Goal: Information Seeking & Learning: Learn about a topic

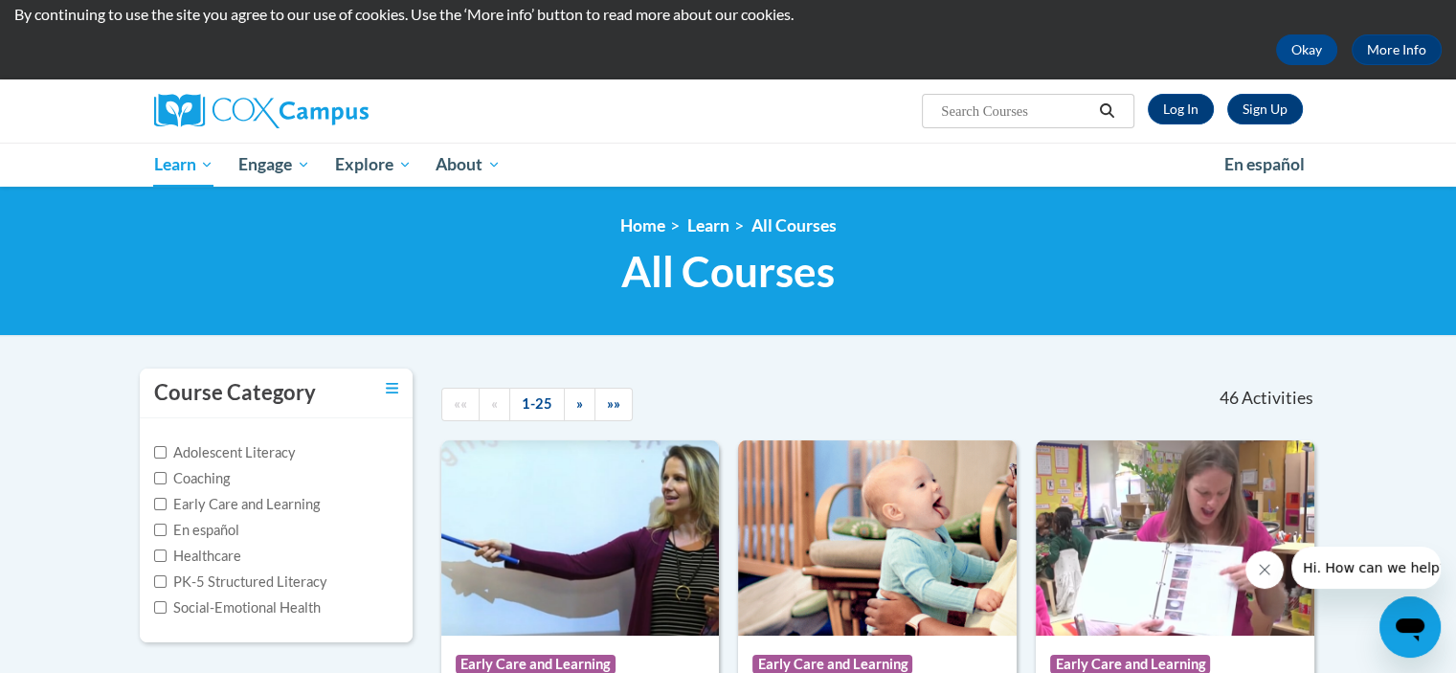
scroll to position [391, 0]
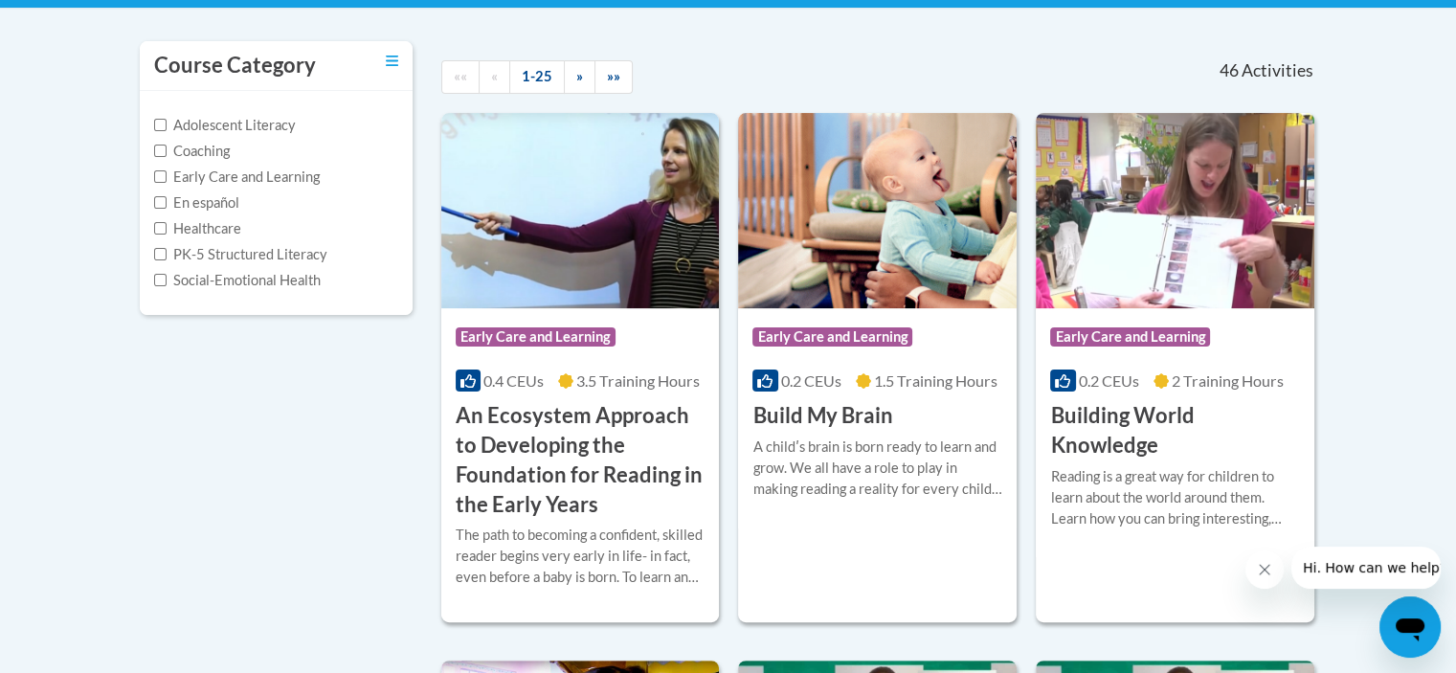
click at [194, 227] on label "Healthcare" at bounding box center [197, 228] width 87 height 21
click at [167, 227] on input "Healthcare" at bounding box center [160, 228] width 12 height 12
checkbox input "true"
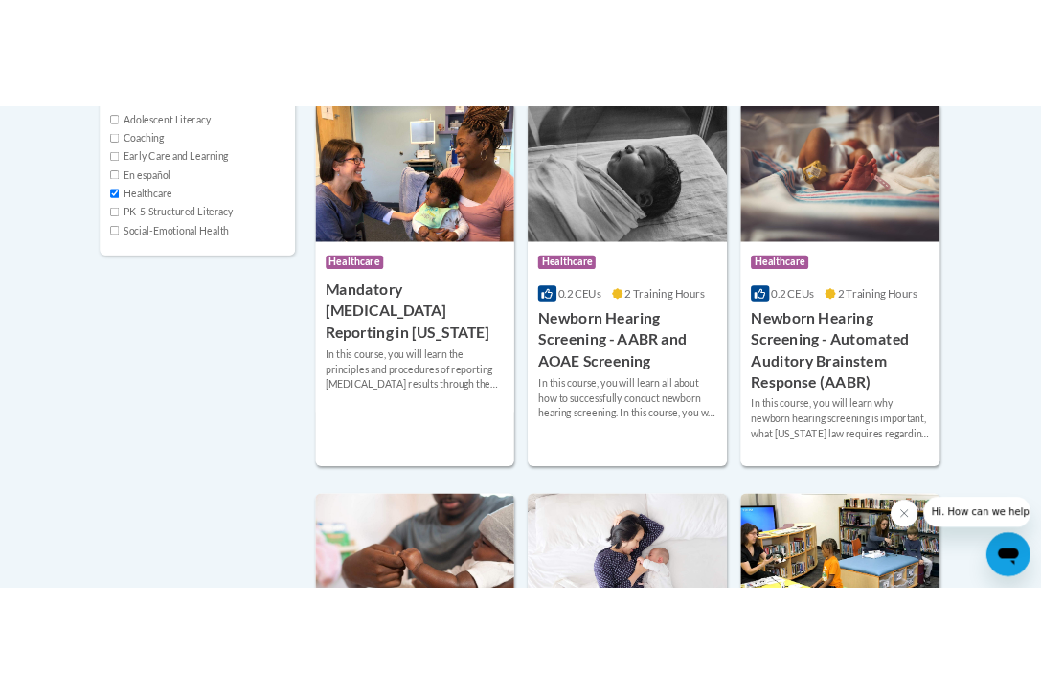
scroll to position [496, 0]
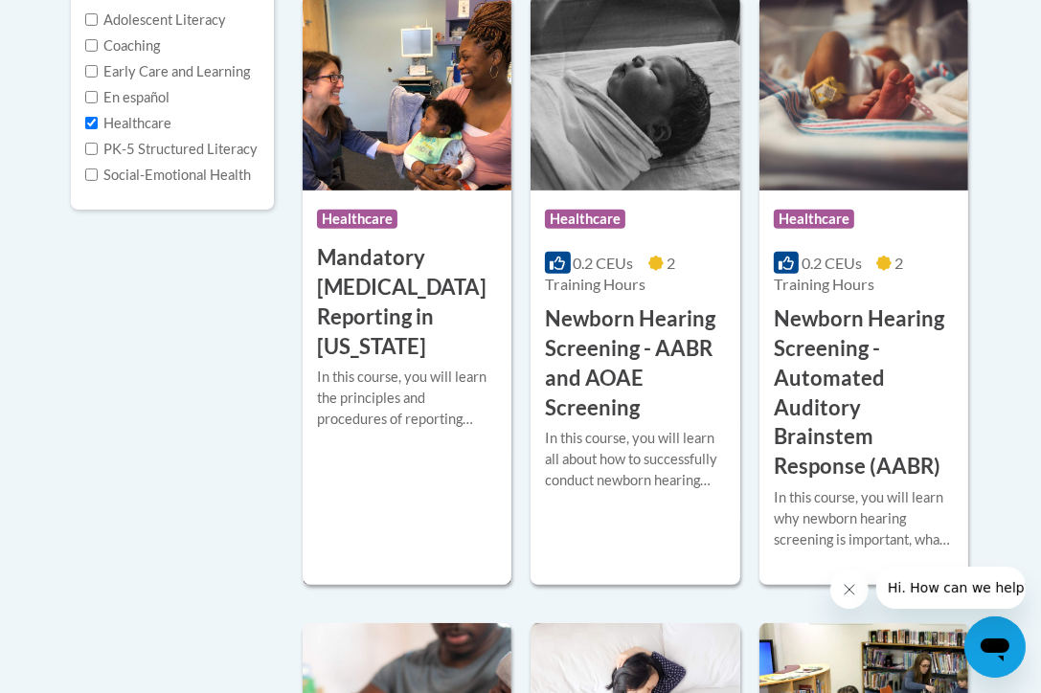
click at [368, 298] on h3 "Mandatory [MEDICAL_DATA] Reporting in [US_STATE]" at bounding box center [407, 302] width 180 height 118
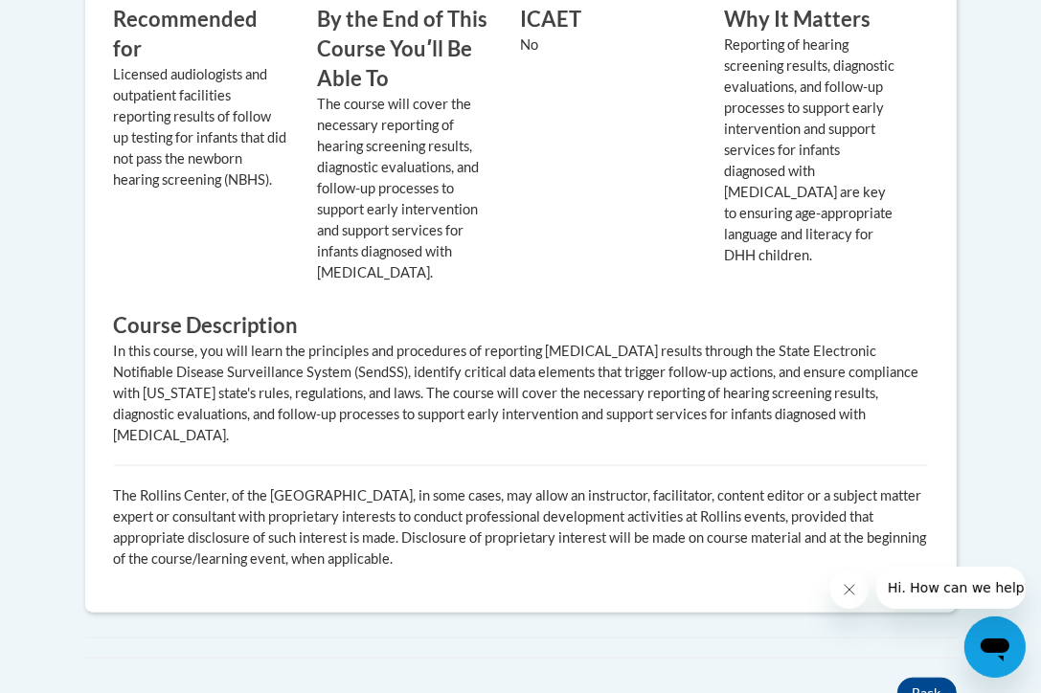
scroll to position [961, 0]
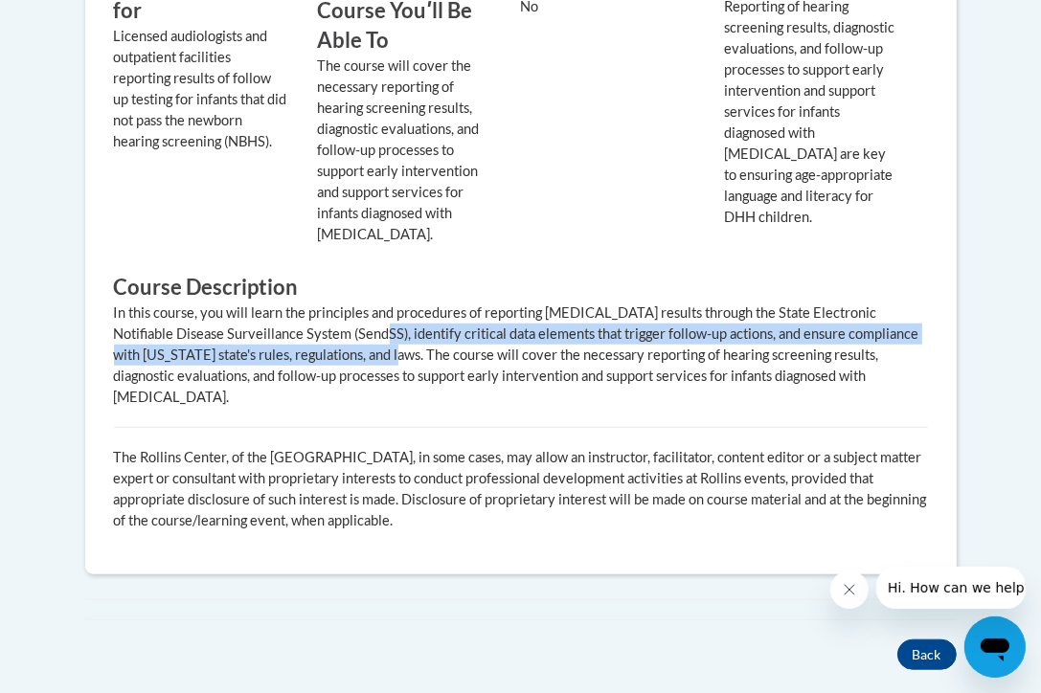
drag, startPoint x: 348, startPoint y: 333, endPoint x: 400, endPoint y: 363, distance: 59.6
click at [400, 363] on div "In this course, you will learn the principles and procedures of reporting [MEDI…" at bounding box center [521, 355] width 814 height 105
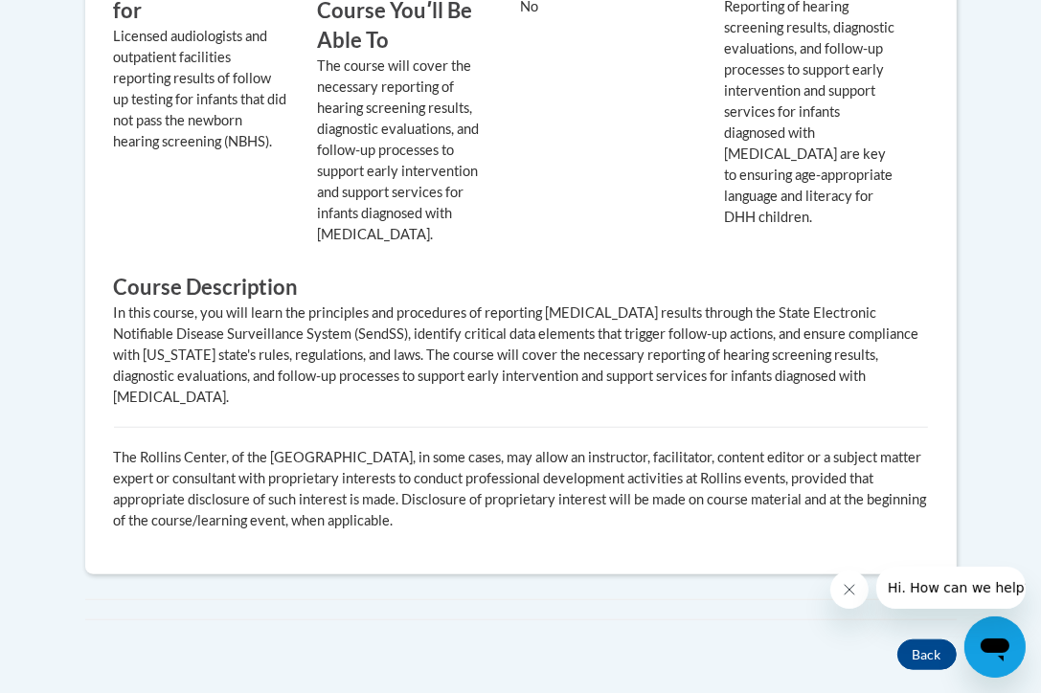
scroll to position [1011, 0]
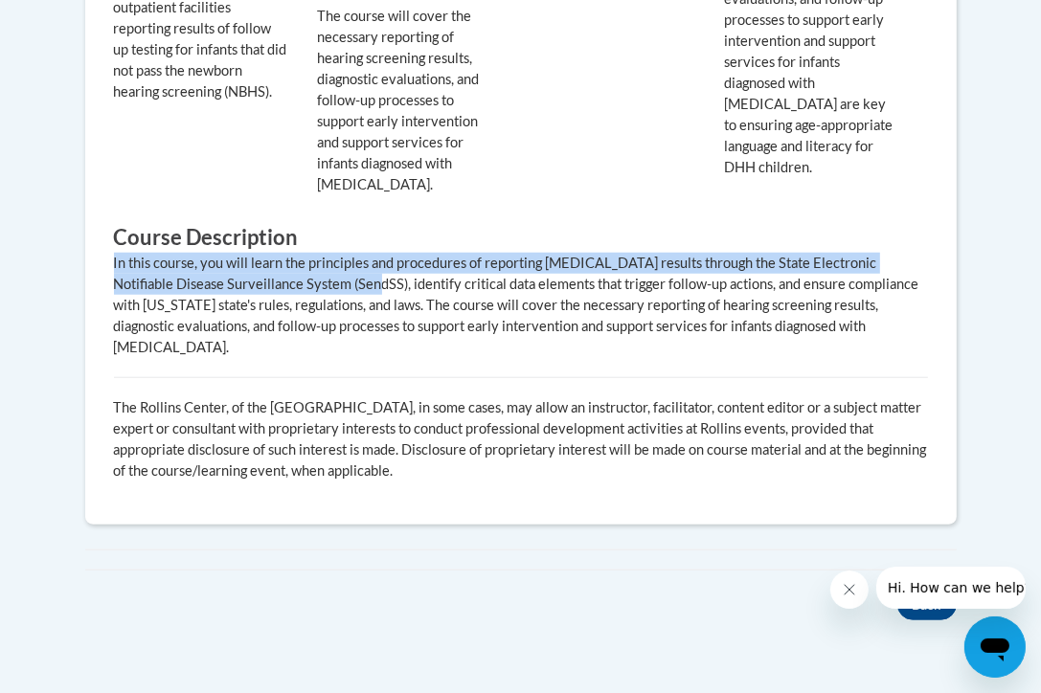
drag, startPoint x: 346, startPoint y: 284, endPoint x: 447, endPoint y: 346, distance: 118.5
click at [447, 346] on div "Recommended for Licensed audiologists and outpatient facilities reporting resul…" at bounding box center [521, 206] width 843 height 579
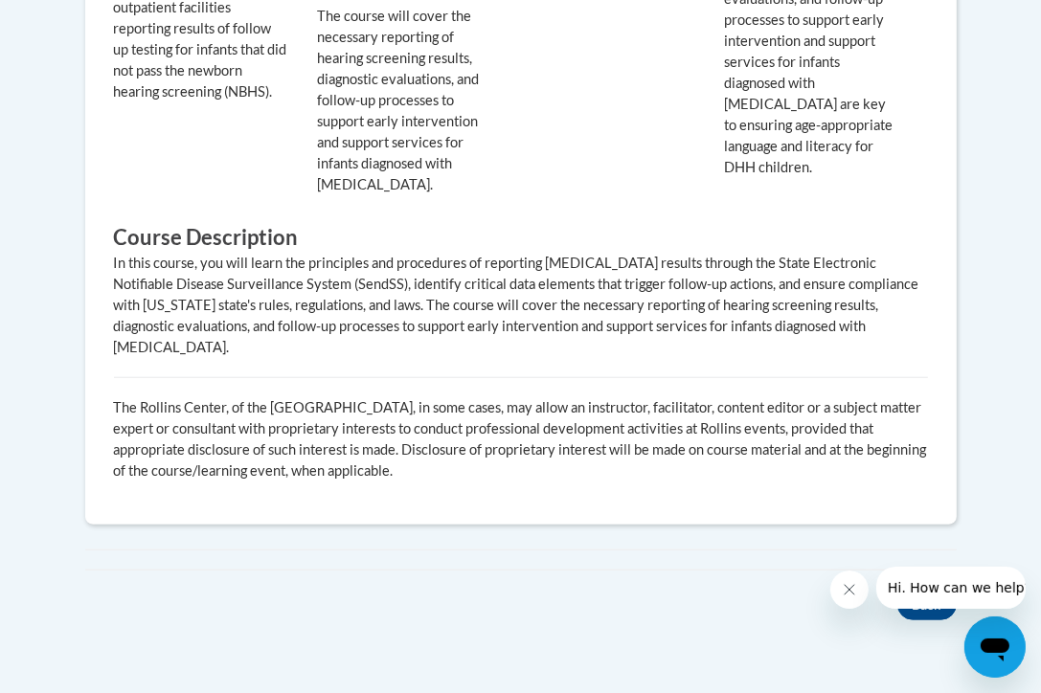
click at [271, 287] on div "In this course, you will learn the principles and procedures of reporting [MEDI…" at bounding box center [521, 305] width 814 height 105
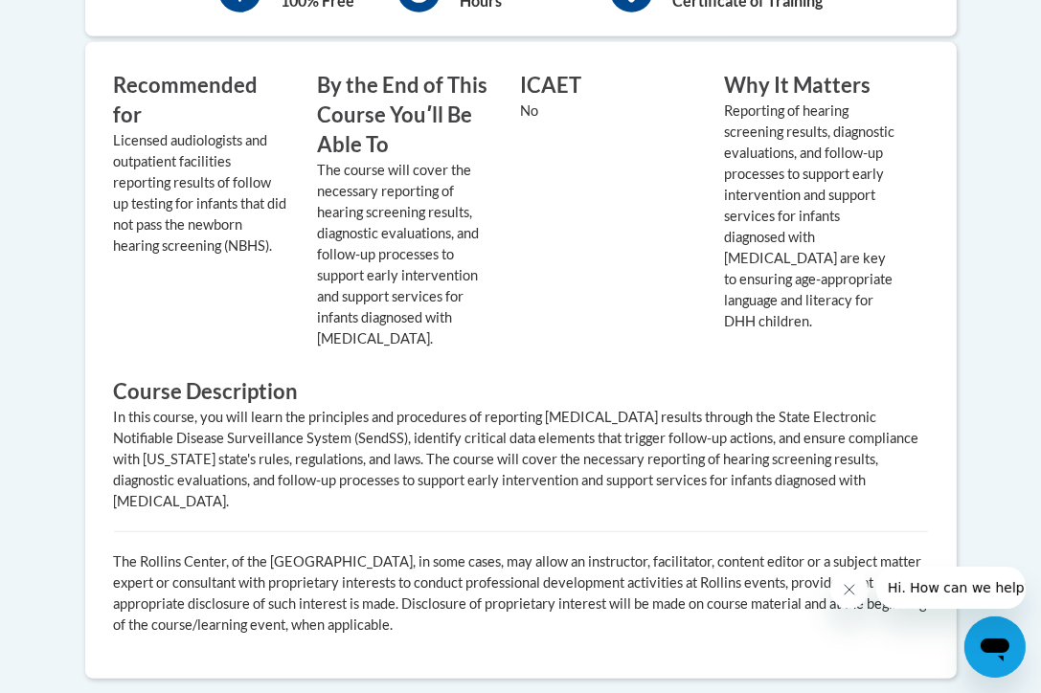
scroll to position [766, 0]
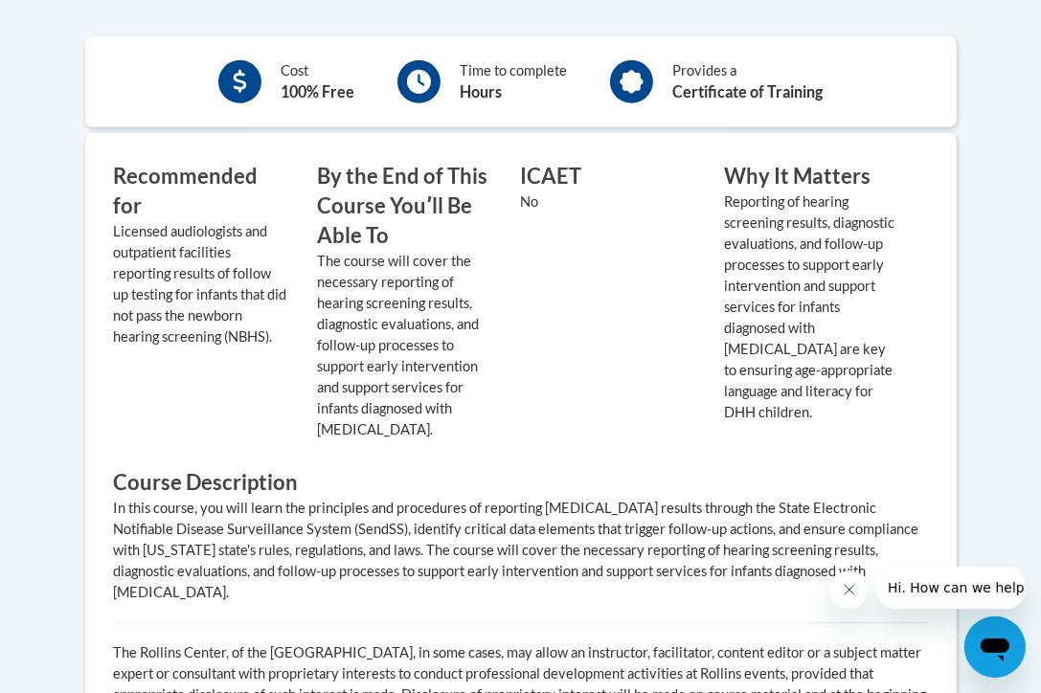
click at [586, 267] on div "ICAET No" at bounding box center [608, 301] width 204 height 278
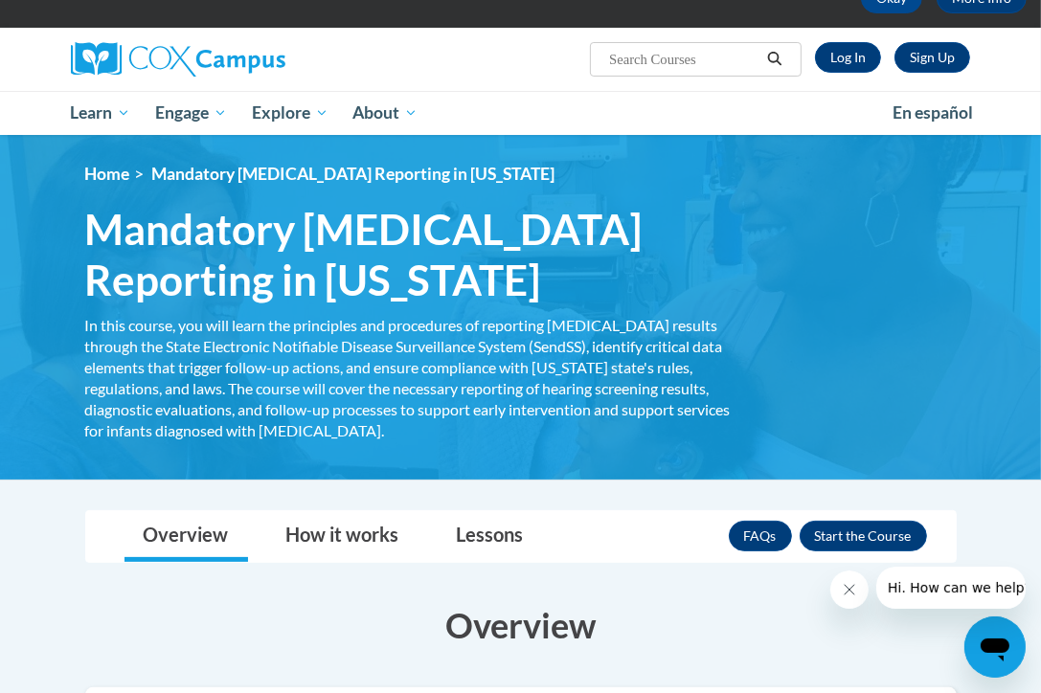
scroll to position [114, 0]
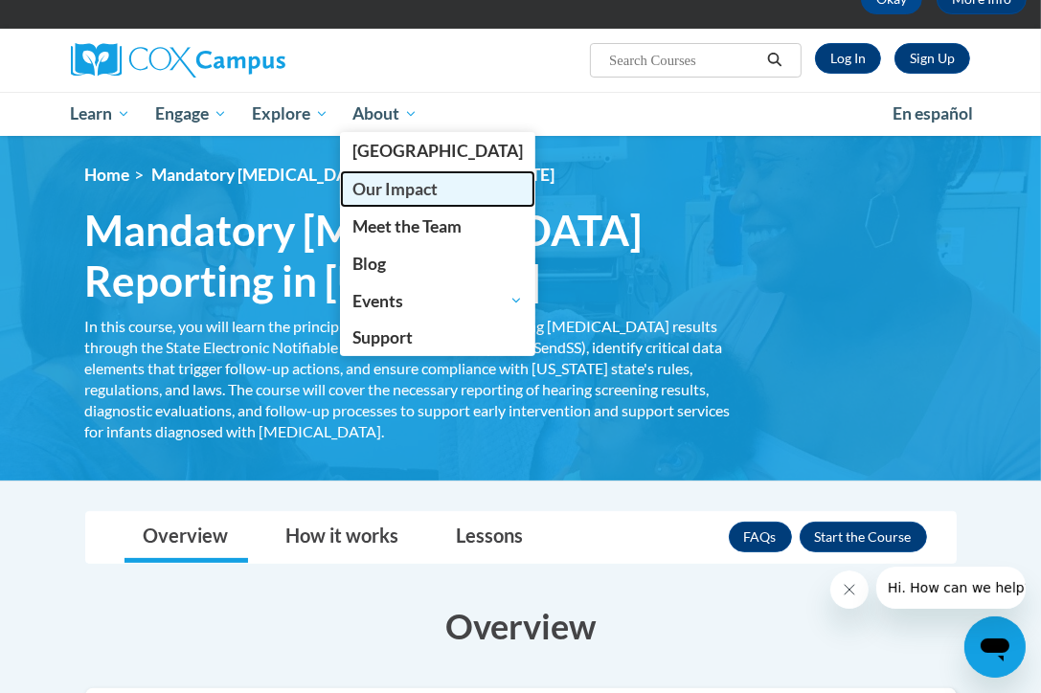
click at [461, 179] on link "Our Impact" at bounding box center [437, 188] width 195 height 37
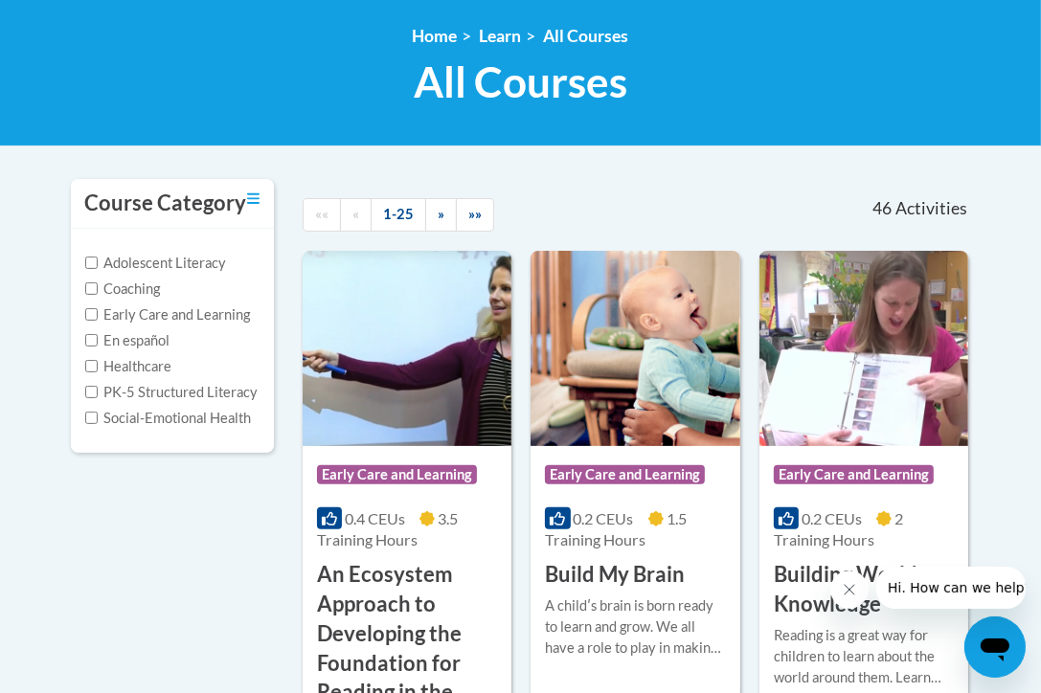
scroll to position [253, 0]
click at [135, 365] on label "Healthcare" at bounding box center [128, 366] width 87 height 21
click at [98, 365] on input "Healthcare" at bounding box center [91, 366] width 12 height 12
checkbox input "true"
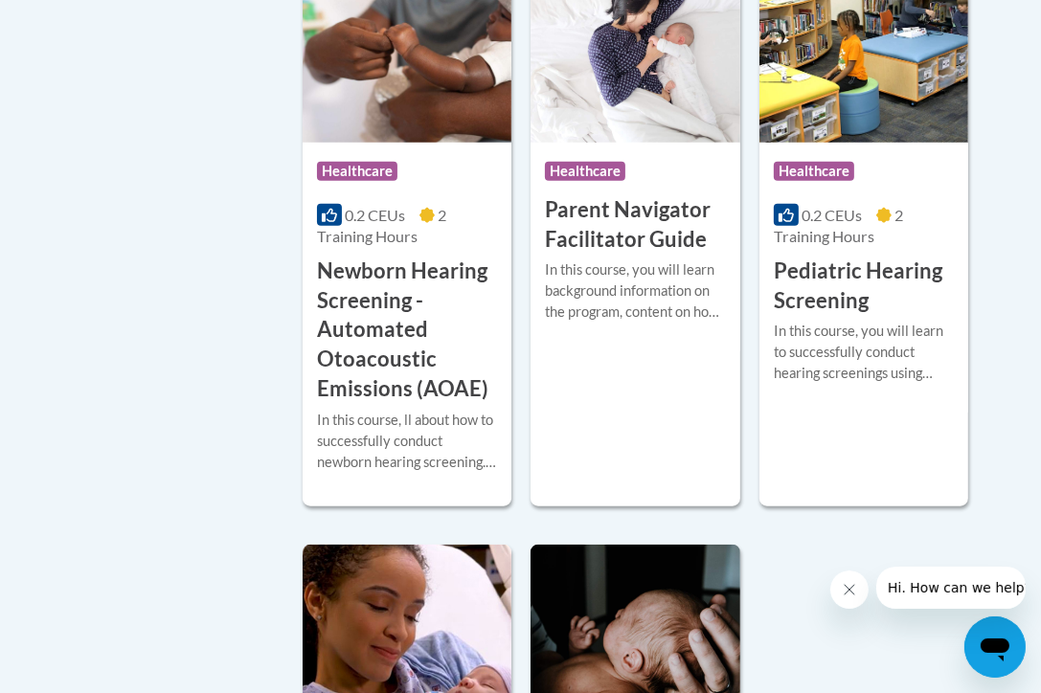
scroll to position [1079, 0]
